Goal: Transaction & Acquisition: Purchase product/service

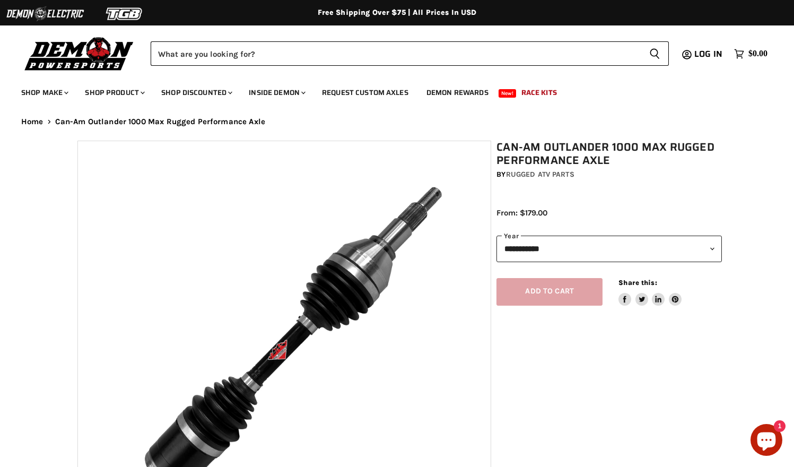
select select "******"
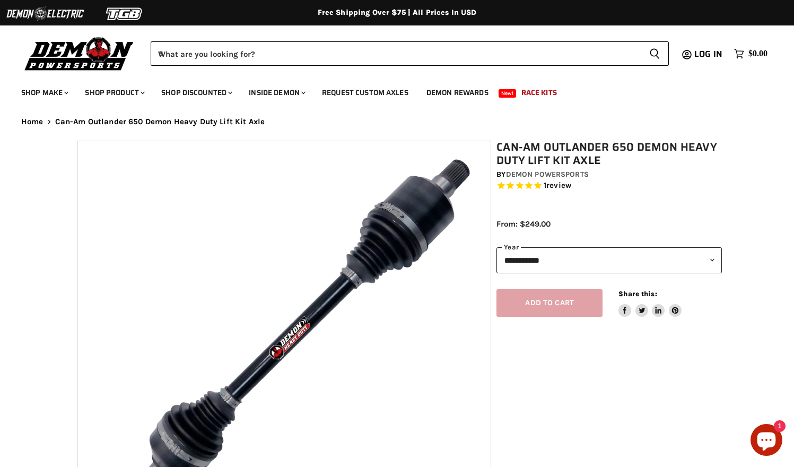
select select "******"
